Goal: Task Accomplishment & Management: Manage account settings

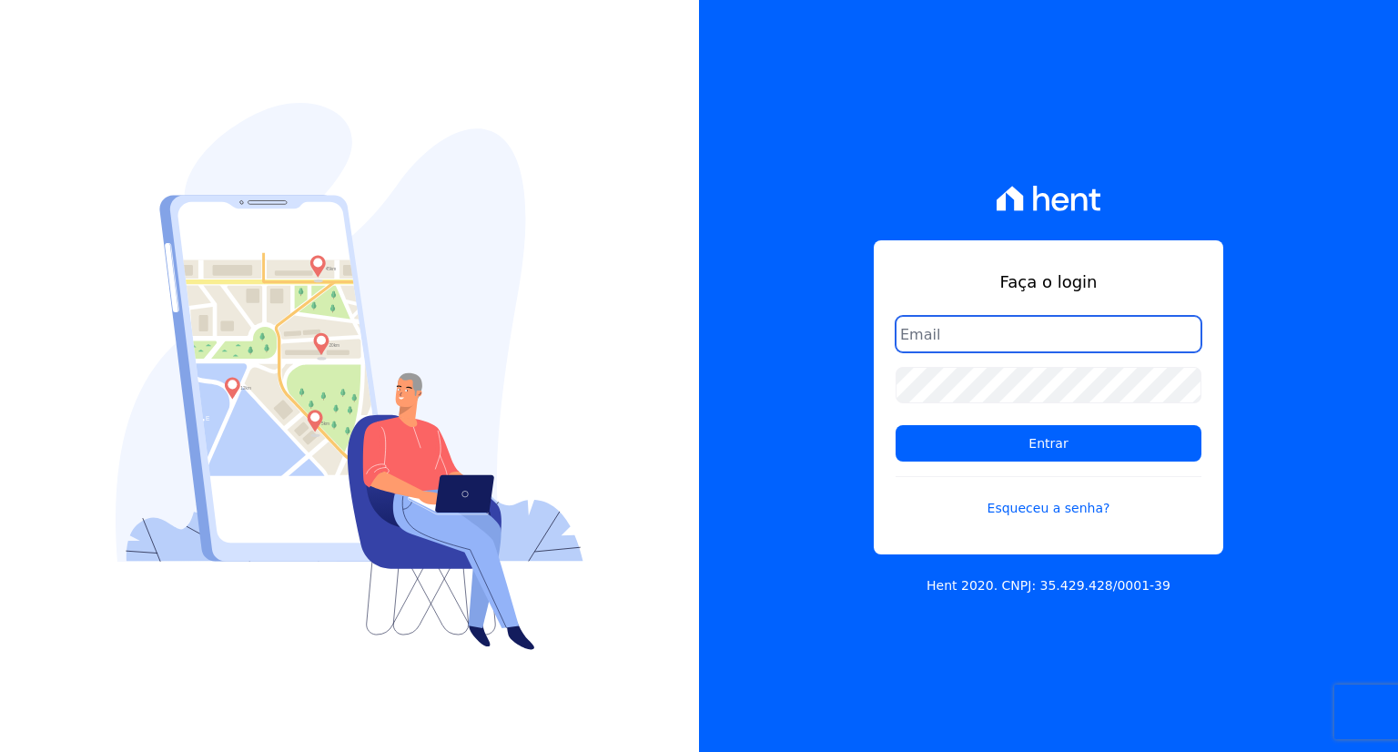
click at [986, 327] on input "email" at bounding box center [1049, 334] width 306 height 36
paste input "marla@apiceincorporadora.com.br"
type input "marla@apiceincorporadora.com.br"
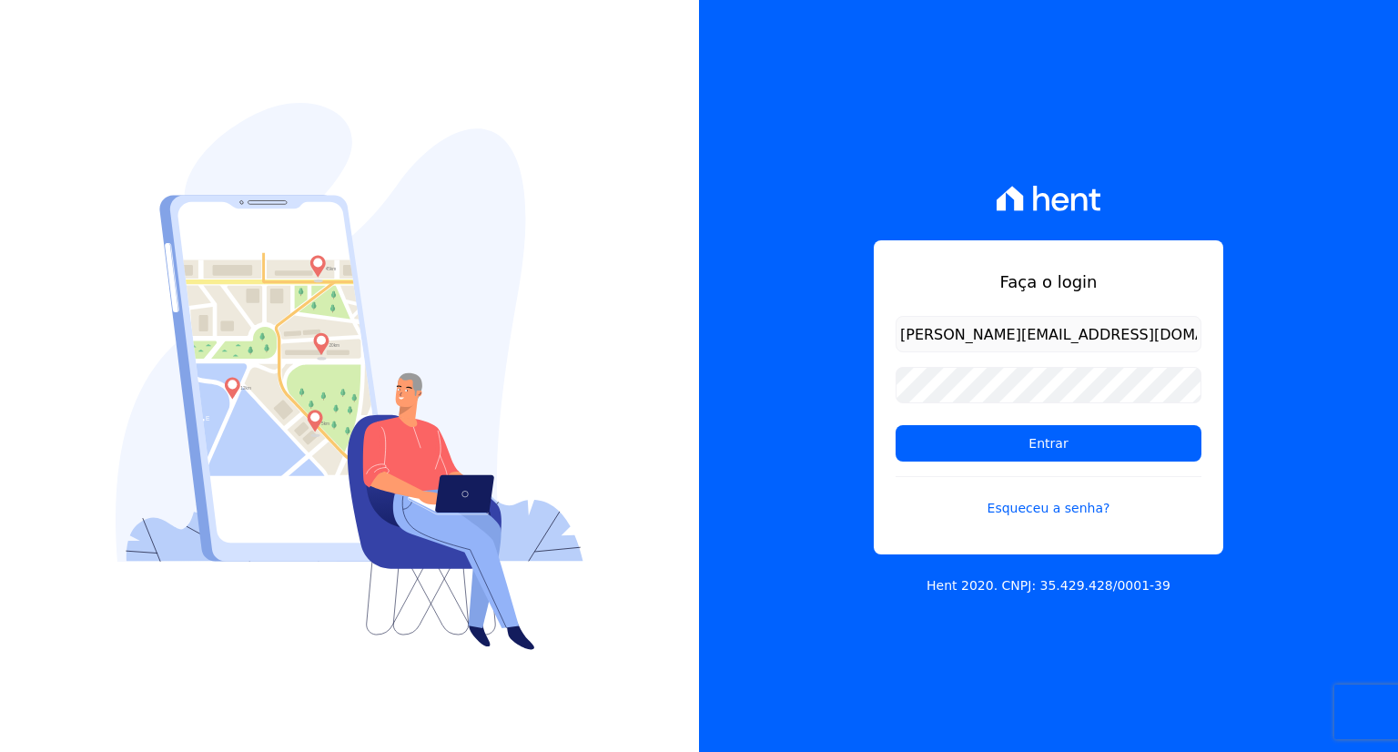
drag, startPoint x: 982, startPoint y: 361, endPoint x: 329, endPoint y: 30, distance: 732.7
click at [527, 150] on div "Faça o login marla@apiceincorporadora.com.br Entrar Esqueceu a senha? Hent 2020…" at bounding box center [699, 376] width 1398 height 752
click at [1043, 440] on input "Entrar" at bounding box center [1049, 443] width 306 height 36
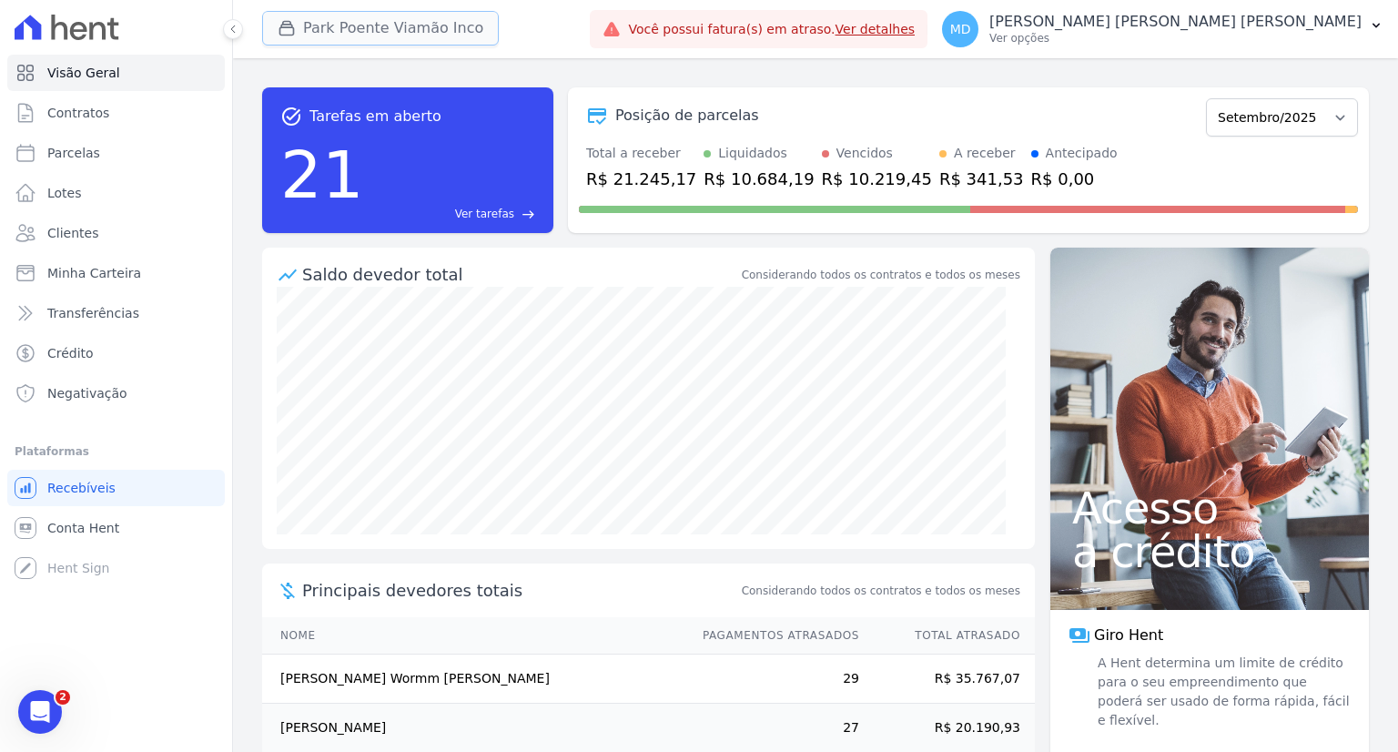
click at [371, 23] on button "Park Poente Viamão Inco" at bounding box center [380, 28] width 237 height 35
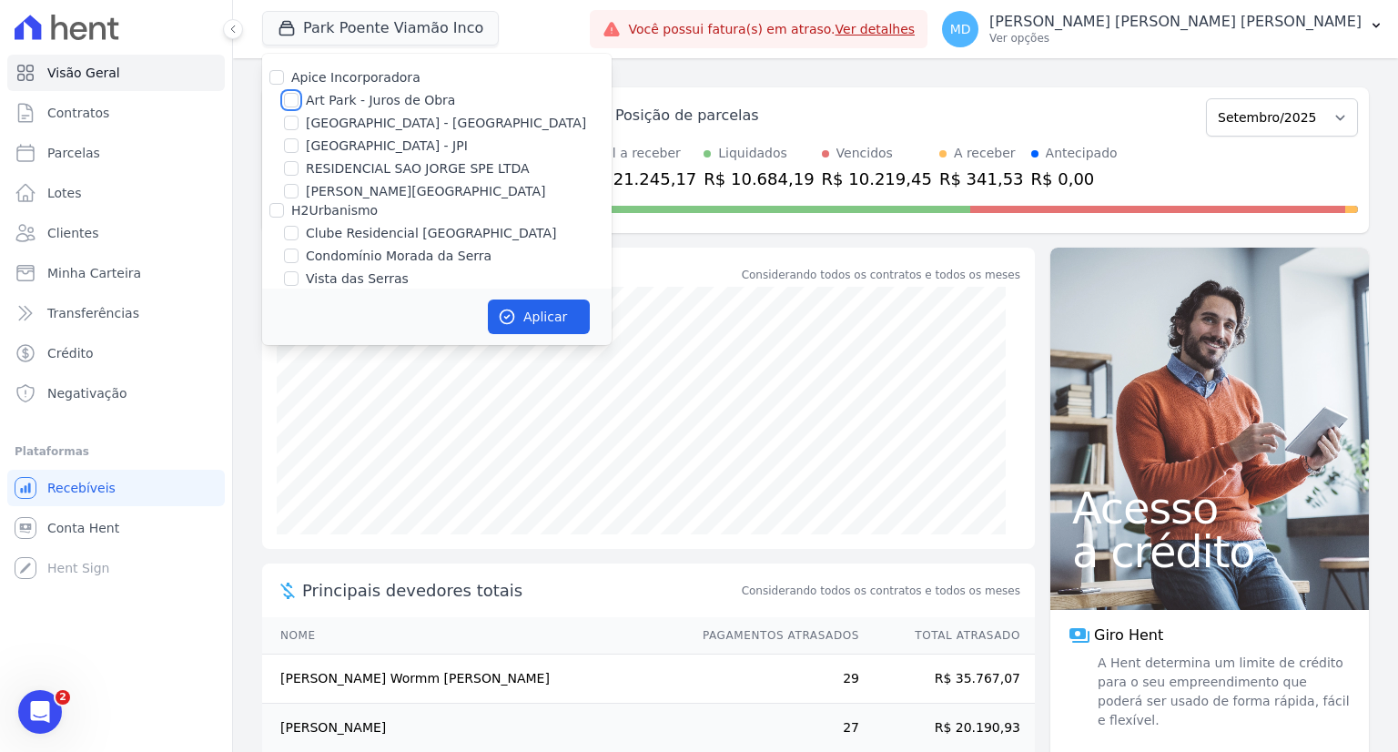
click at [289, 99] on input "Art Park - Juros de Obra" at bounding box center [291, 100] width 15 height 15
checkbox input "true"
click at [289, 125] on input "[GEOGRAPHIC_DATA] - [GEOGRAPHIC_DATA]" at bounding box center [291, 123] width 15 height 15
checkbox input "true"
click at [291, 145] on input "[GEOGRAPHIC_DATA] - JPI" at bounding box center [291, 145] width 15 height 15
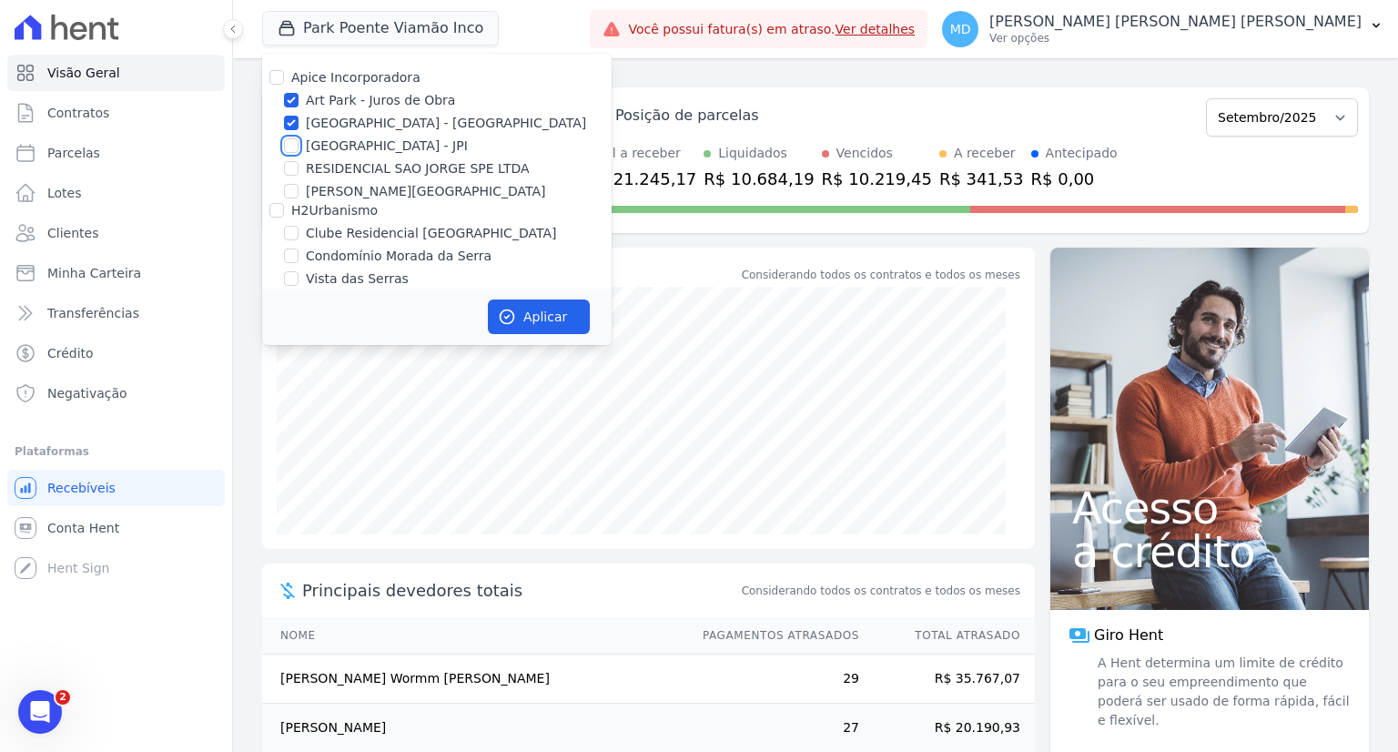
checkbox input "true"
click at [515, 318] on icon "button" at bounding box center [507, 317] width 18 height 18
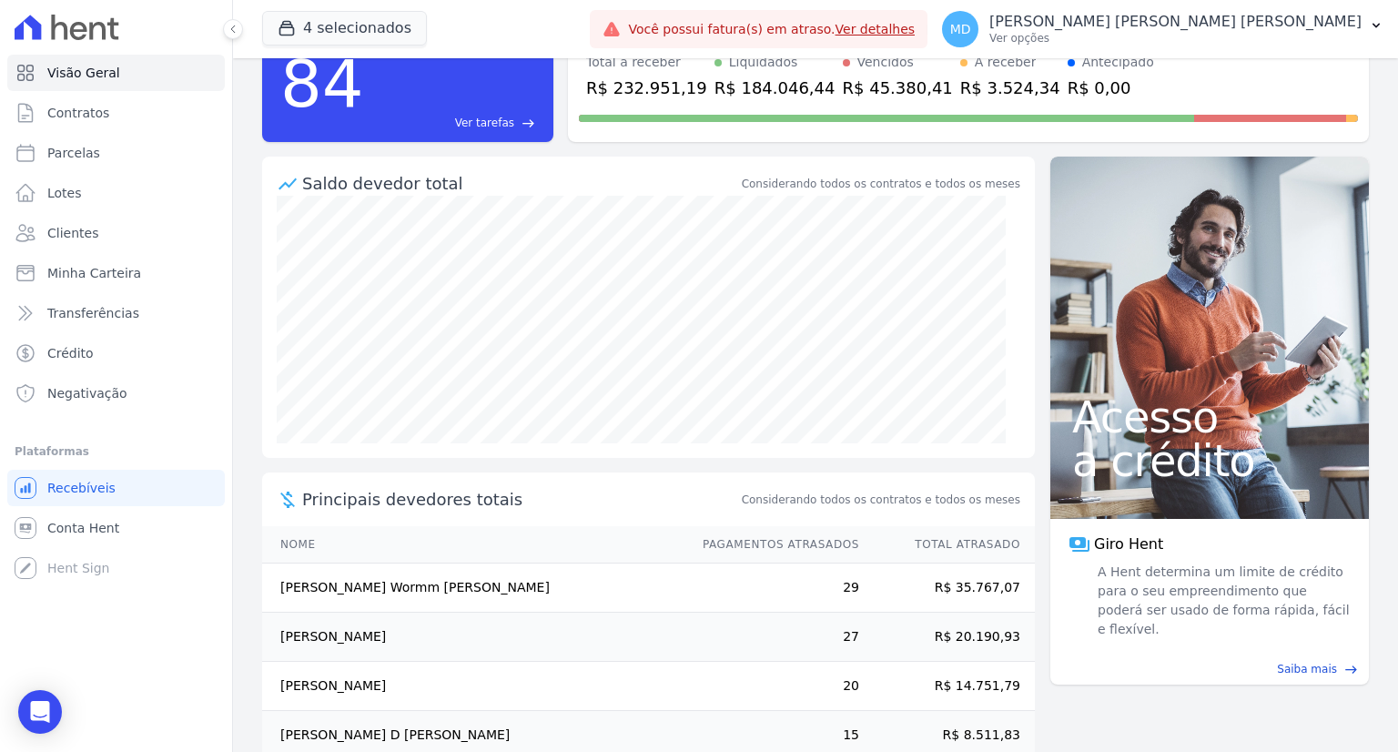
scroll to position [177, 0]
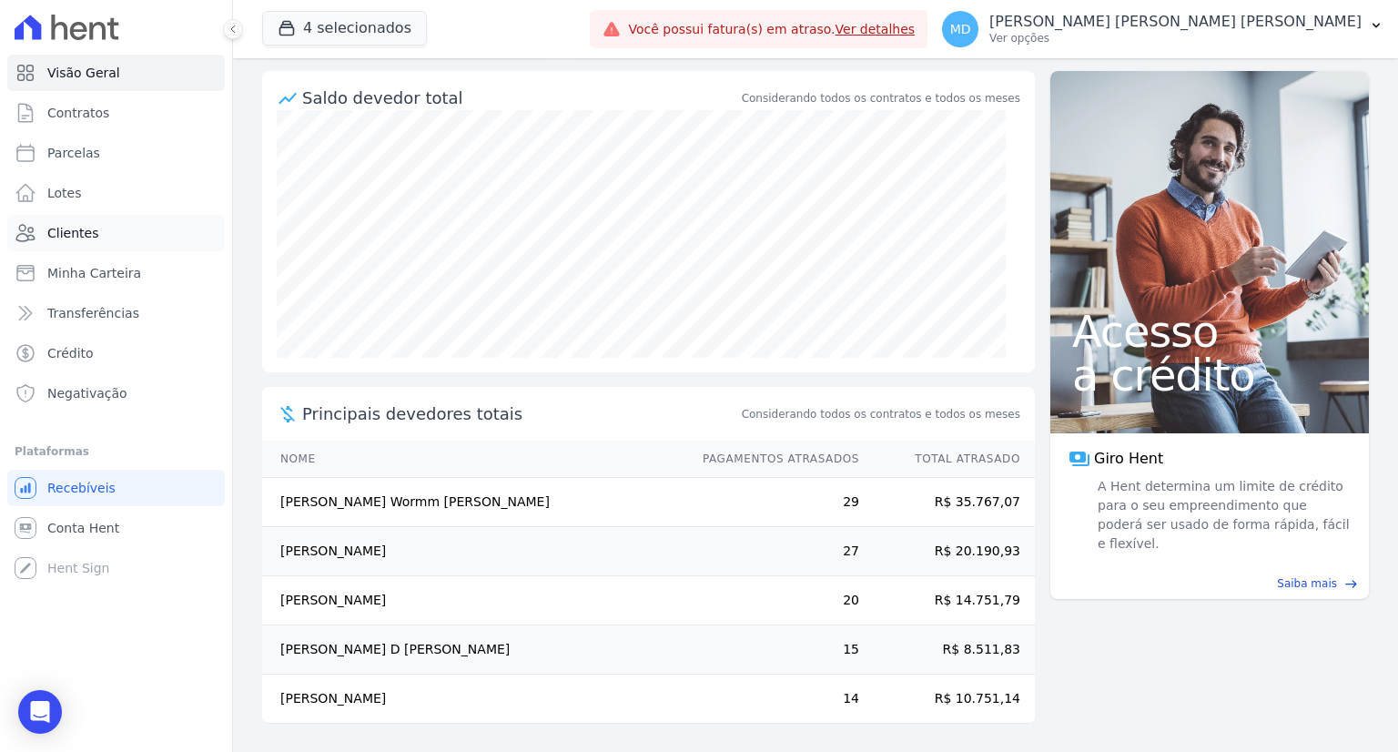
click at [69, 228] on span "Clientes" at bounding box center [72, 233] width 51 height 18
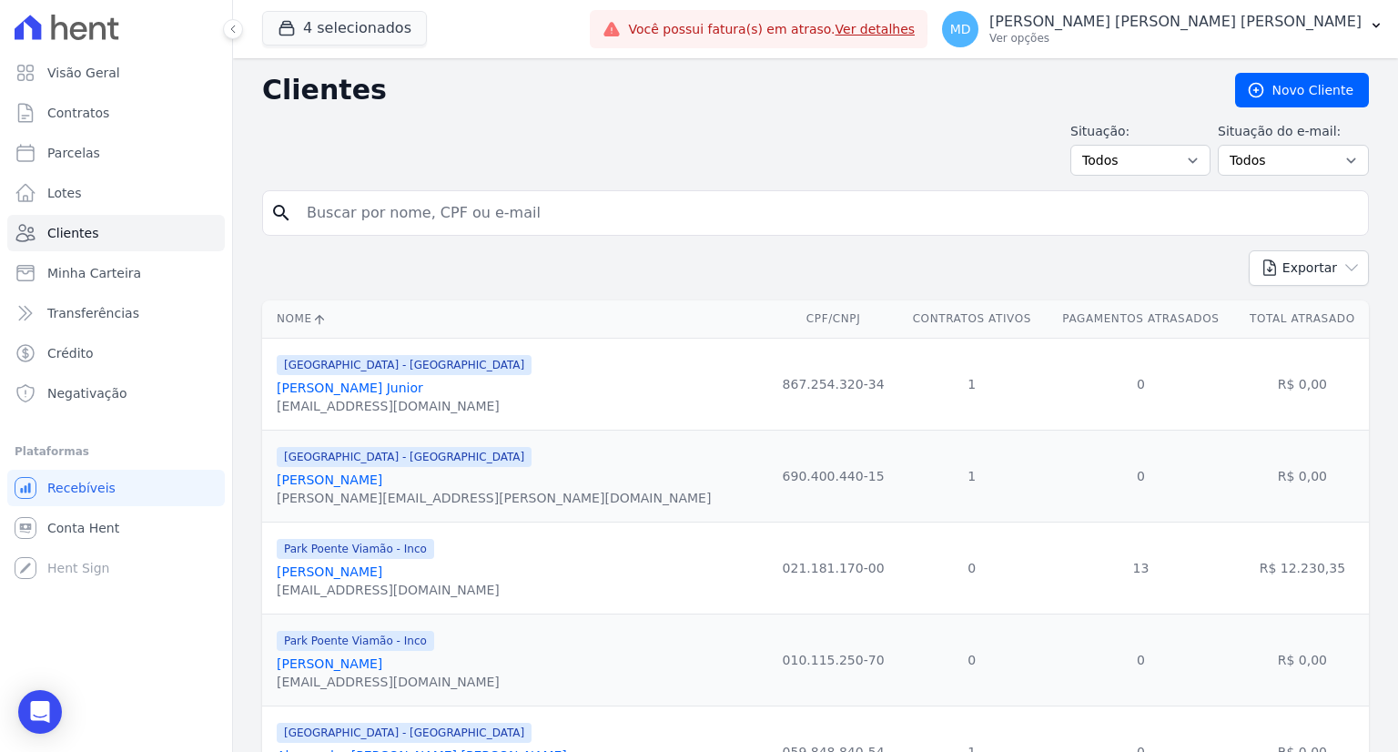
click at [594, 210] on input "search" at bounding box center [828, 213] width 1065 height 36
click at [471, 228] on input "search" at bounding box center [828, 213] width 1065 height 36
type input "[PERSON_NAME]"
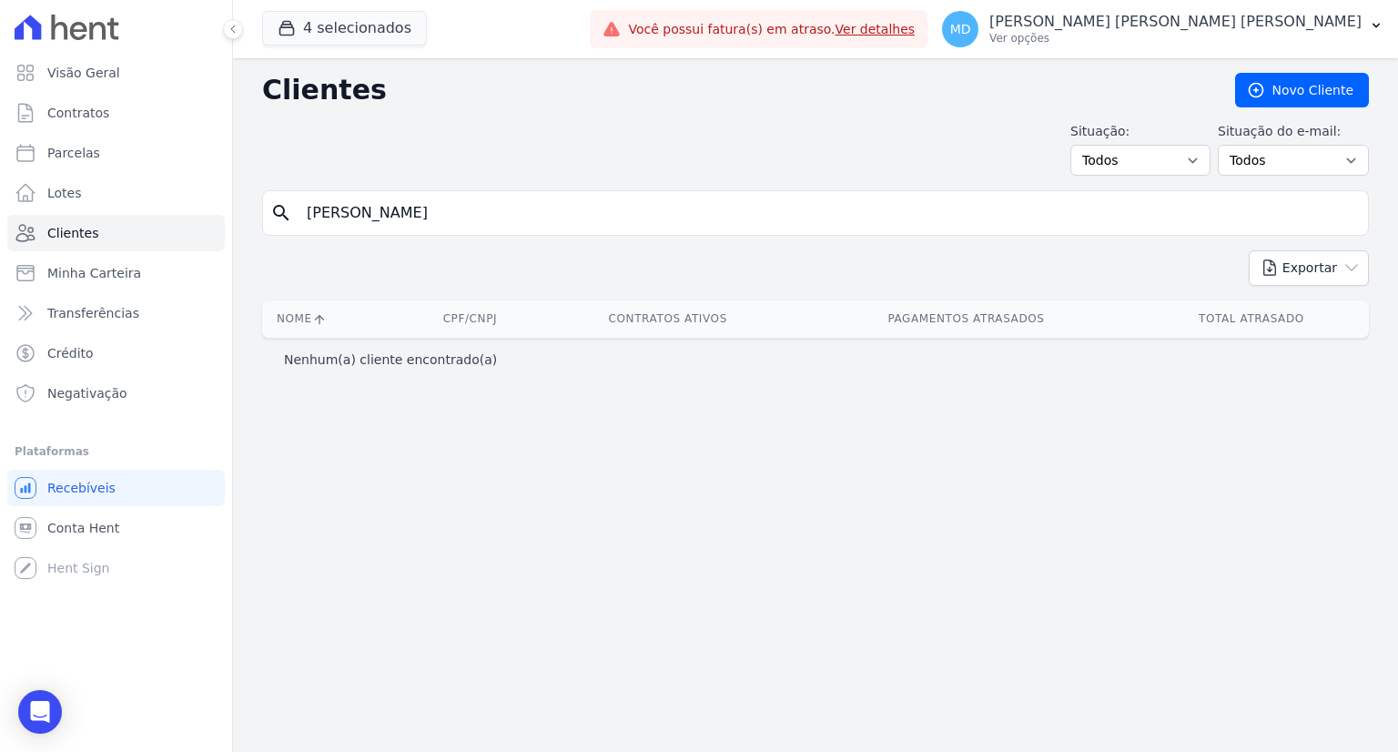
click at [455, 208] on input "[PERSON_NAME]" at bounding box center [828, 213] width 1065 height 36
type input "D"
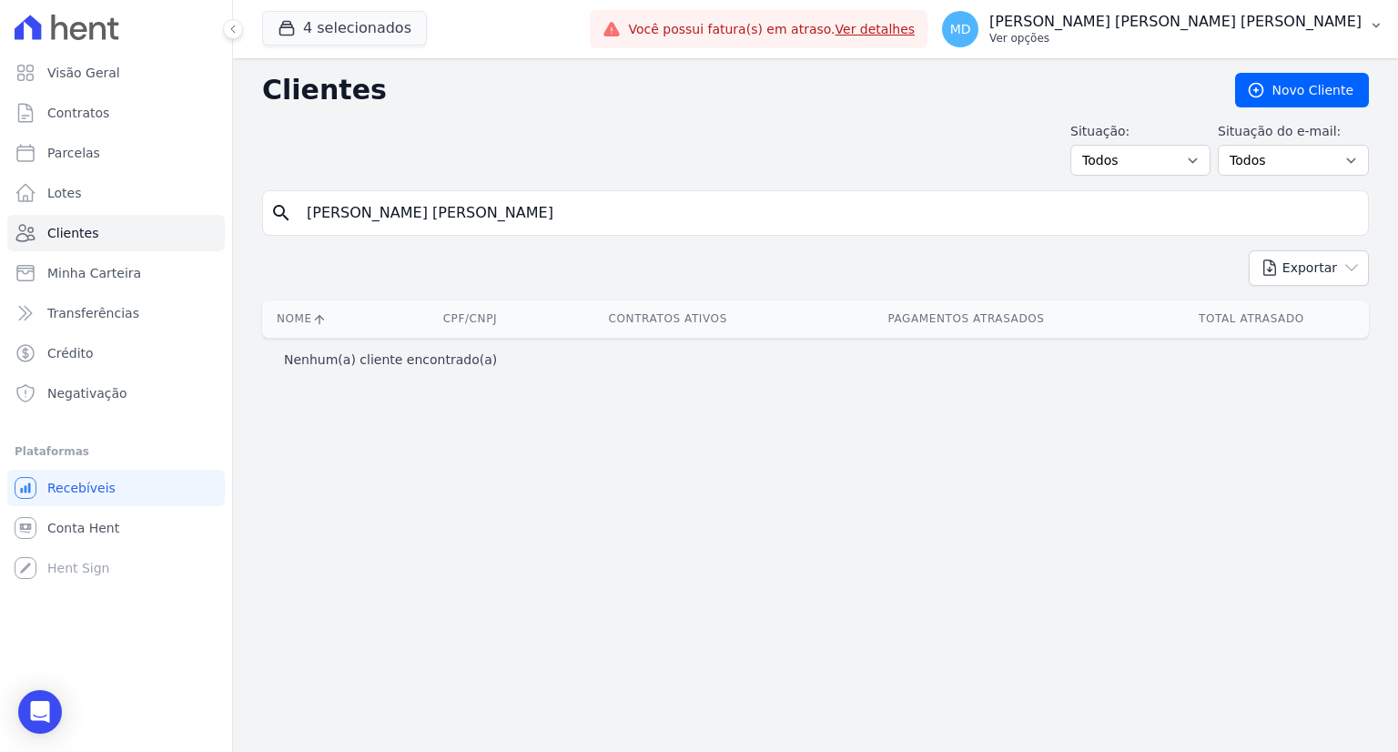
type input "[PERSON_NAME] [PERSON_NAME]"
drag, startPoint x: 503, startPoint y: 223, endPoint x: 244, endPoint y: 209, distance: 259.8
click at [244, 209] on div "Clientes [GEOGRAPHIC_DATA] Situação: Todos Adimplentes Inadimplentes Situação d…" at bounding box center [815, 405] width 1165 height 694
type input "[PERSON_NAME] [PERSON_NAME]"
drag, startPoint x: 400, startPoint y: 221, endPoint x: 660, endPoint y: 223, distance: 259.4
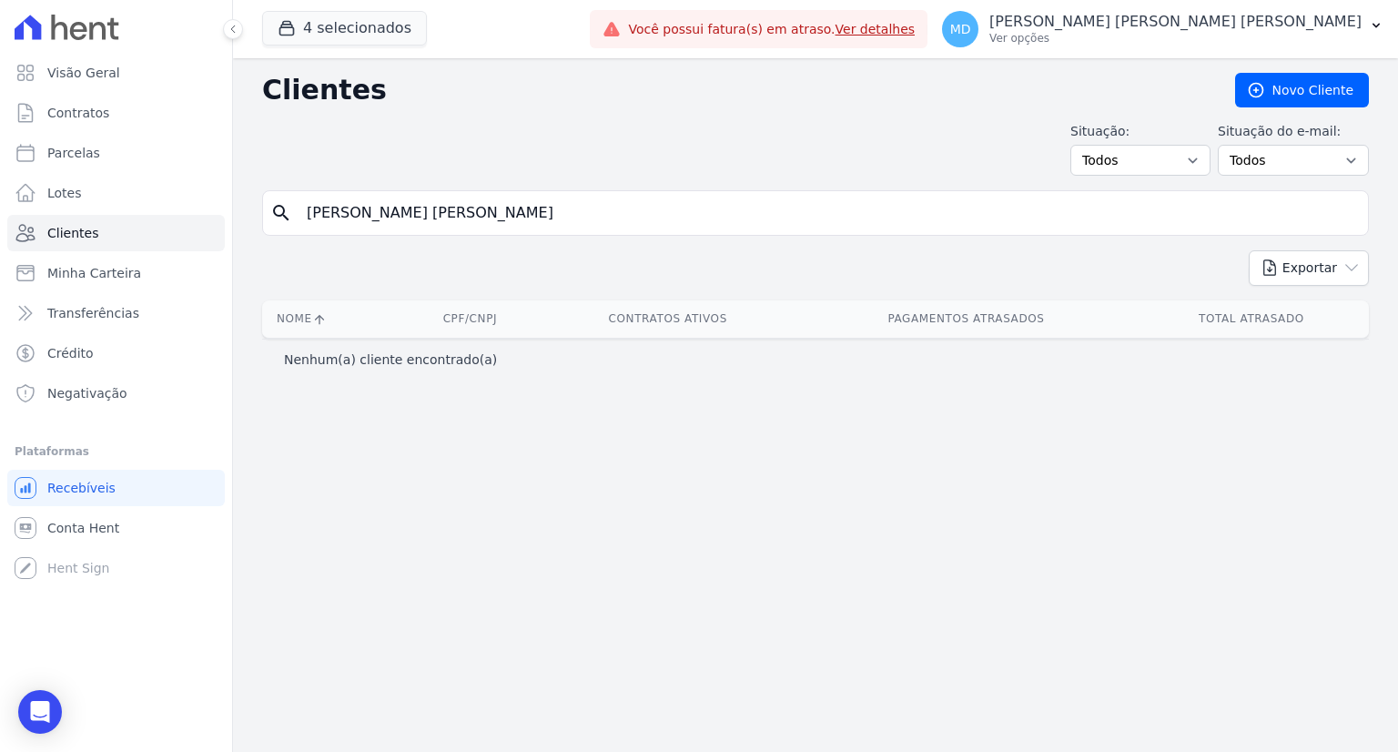
click at [660, 223] on input "[PERSON_NAME] [PERSON_NAME]" at bounding box center [828, 213] width 1065 height 36
type input "[PERSON_NAME]"
click at [659, 223] on input "[PERSON_NAME]" at bounding box center [828, 213] width 1065 height 36
type input "[PERSON_NAME] [PERSON_NAME]"
click at [541, 212] on input "[PERSON_NAME] [PERSON_NAME]" at bounding box center [828, 213] width 1065 height 36
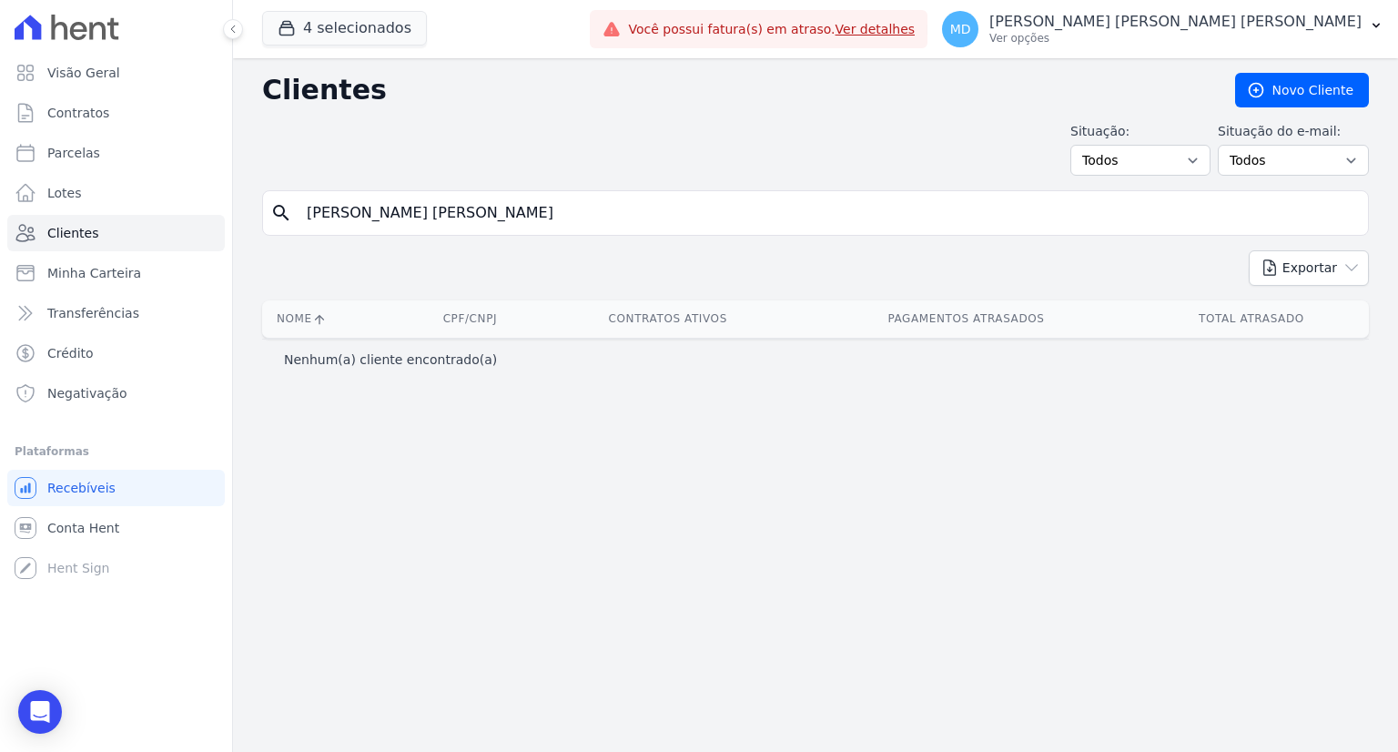
click at [541, 212] on input "[PERSON_NAME] [PERSON_NAME]" at bounding box center [828, 213] width 1065 height 36
type input "[PERSON_NAME]"
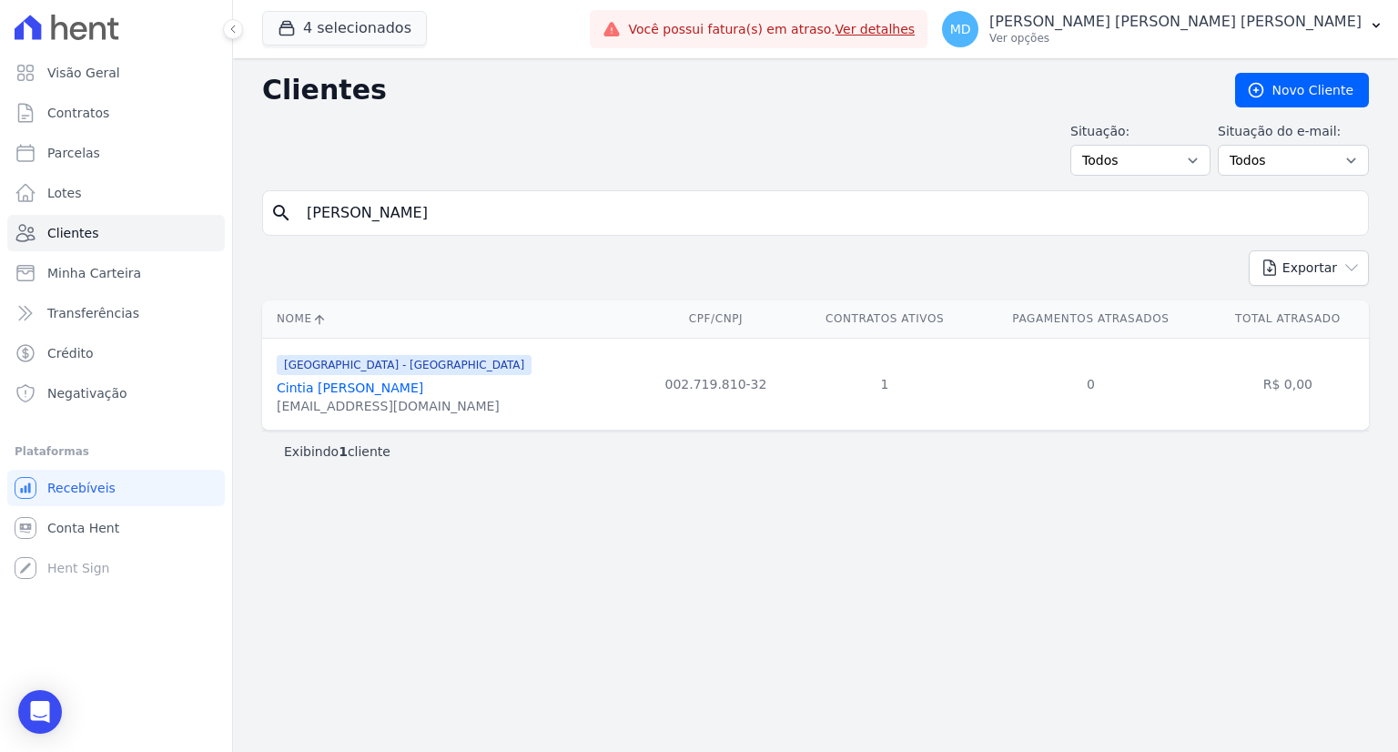
drag, startPoint x: 1256, startPoint y: 398, endPoint x: 1329, endPoint y: 398, distance: 72.8
click at [1329, 398] on td "R$ 0,00" at bounding box center [1288, 384] width 162 height 92
click at [331, 381] on link "Cintia [PERSON_NAME]" at bounding box center [350, 387] width 147 height 15
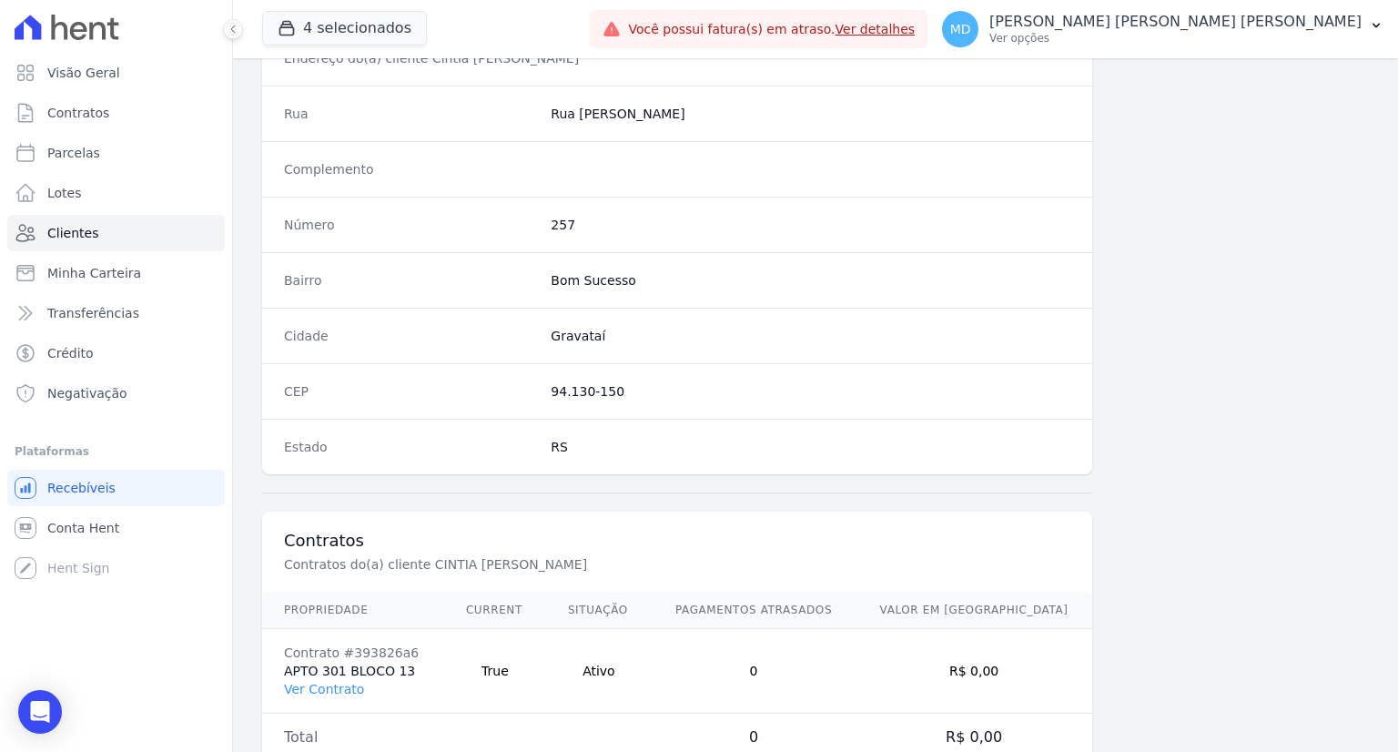
scroll to position [946, 0]
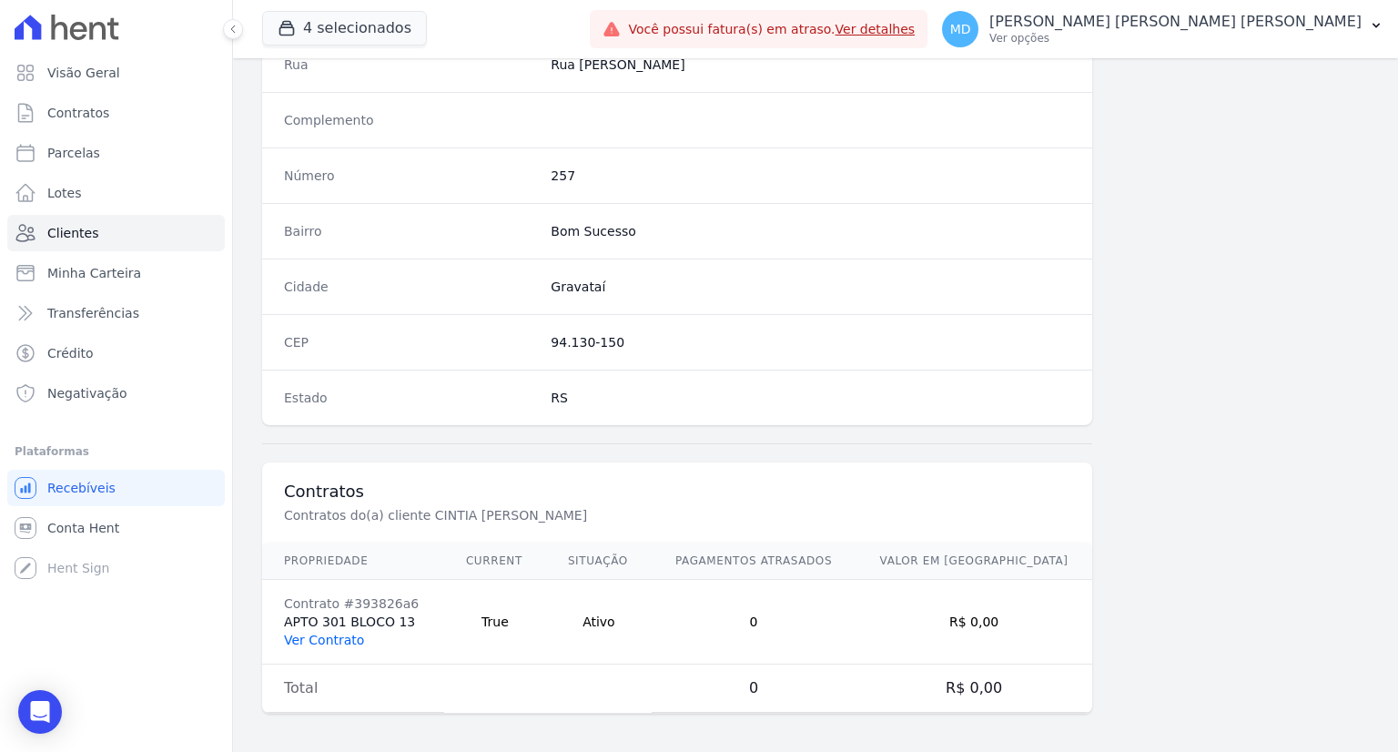
click at [311, 633] on link "Ver Contrato" at bounding box center [324, 640] width 80 height 15
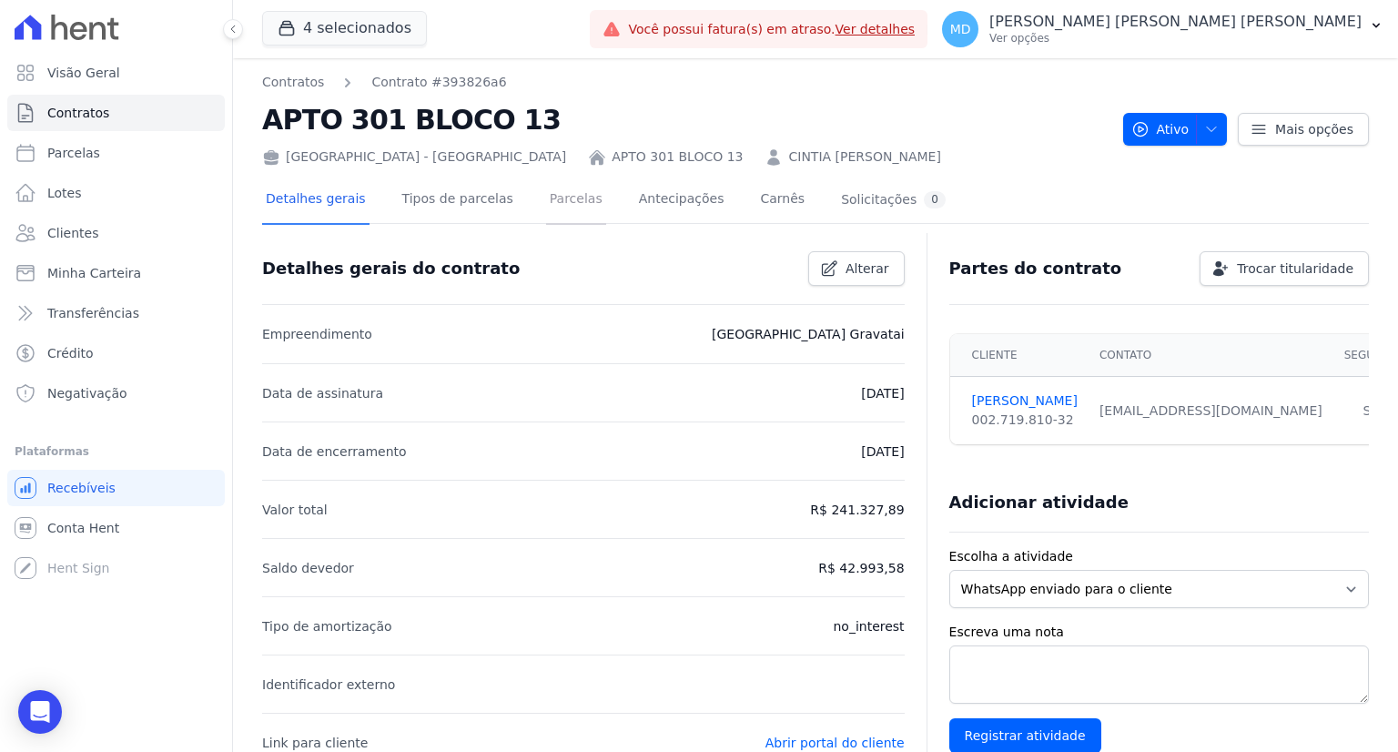
click at [554, 205] on link "Parcelas" at bounding box center [576, 201] width 60 height 48
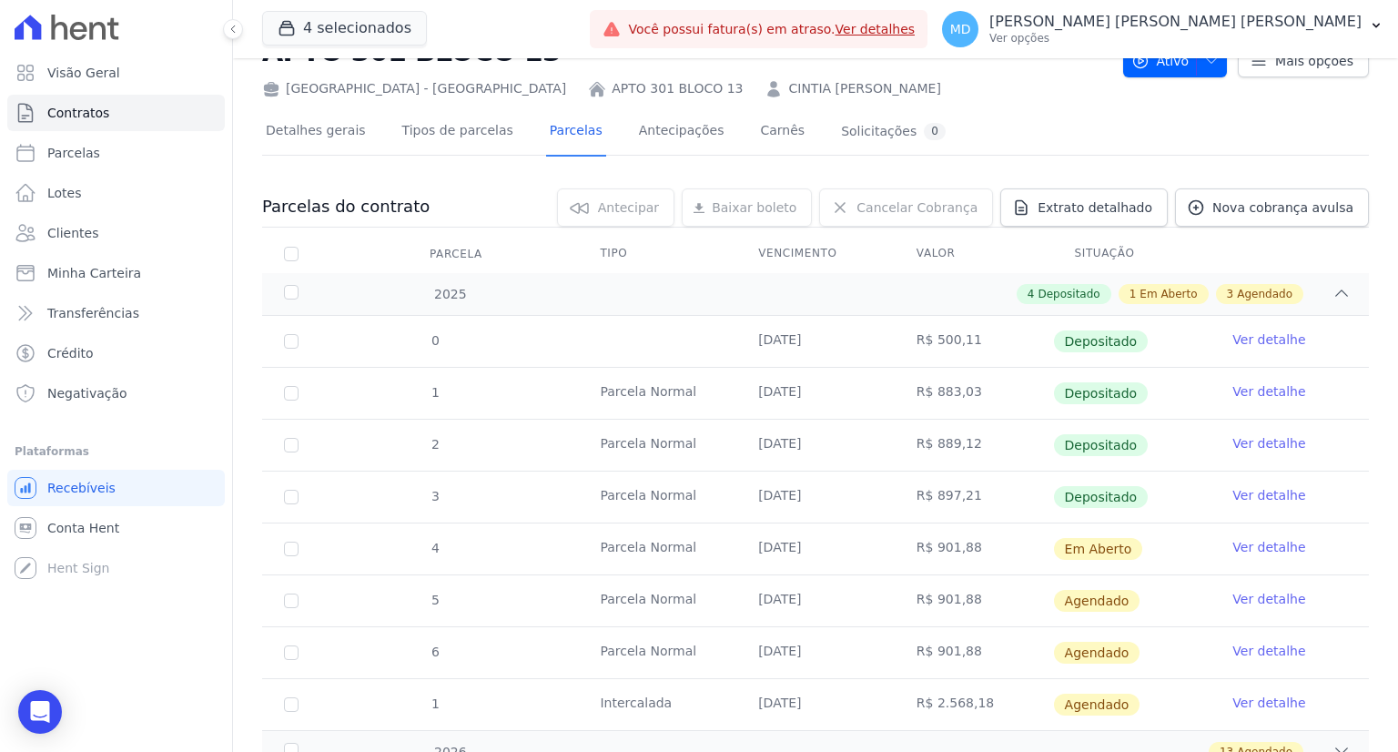
scroll to position [38, 0]
